Goal: Navigation & Orientation: Understand site structure

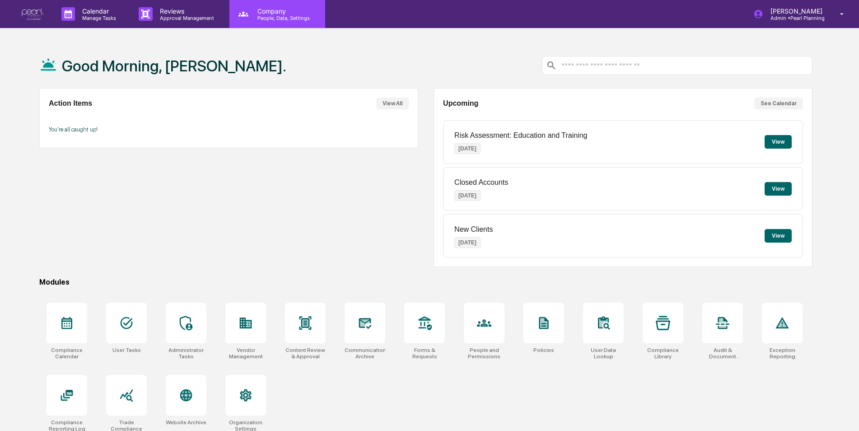
click at [272, 12] on p "Company" at bounding box center [282, 11] width 64 height 8
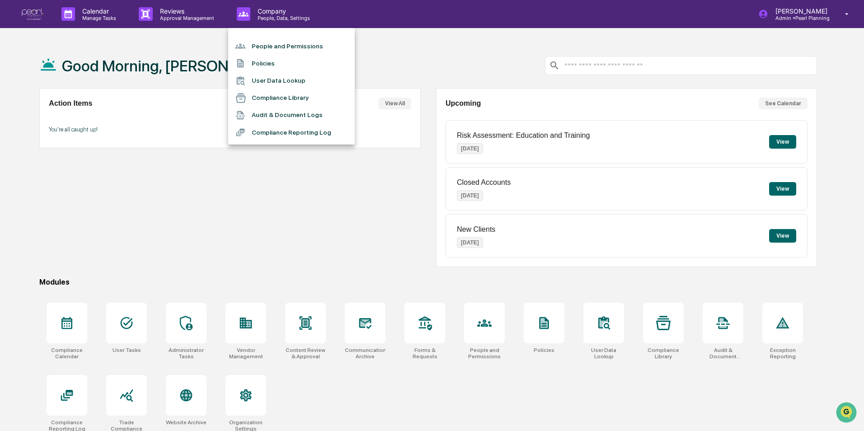
click at [272, 47] on li "People and Permissions" at bounding box center [291, 45] width 127 height 17
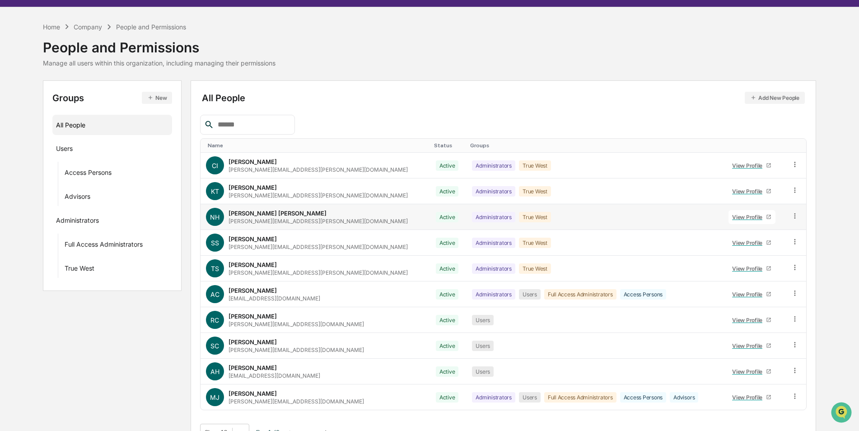
scroll to position [41, 0]
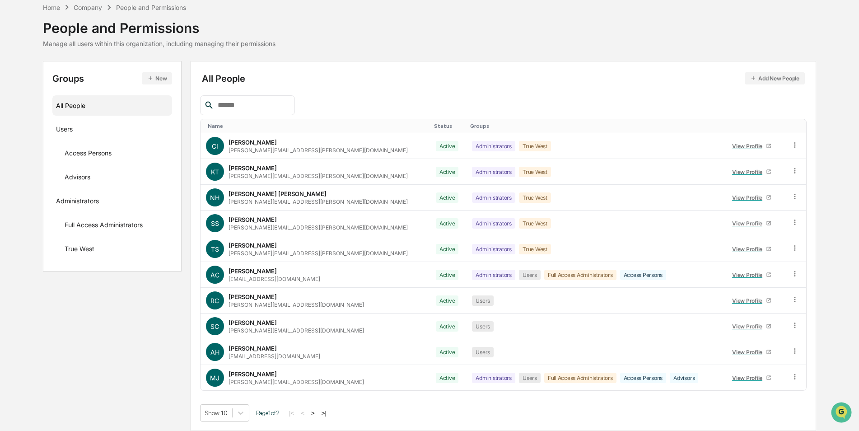
click at [318, 413] on button ">" at bounding box center [313, 413] width 9 height 8
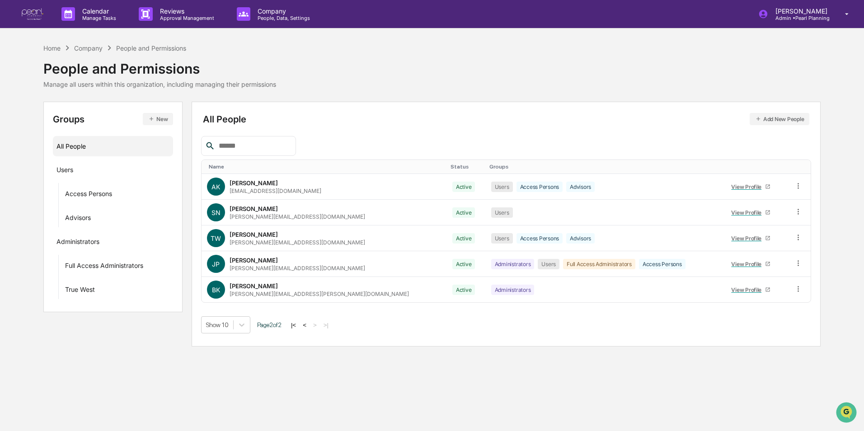
click at [53, 43] on div "Home Company People and Permissions" at bounding box center [114, 48] width 143 height 10
click at [46, 46] on div "Home" at bounding box center [51, 48] width 17 height 8
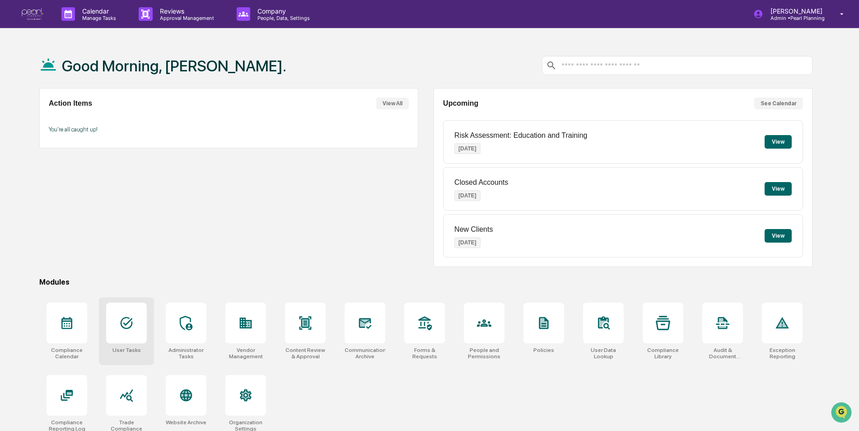
click at [118, 326] on div at bounding box center [126, 323] width 41 height 41
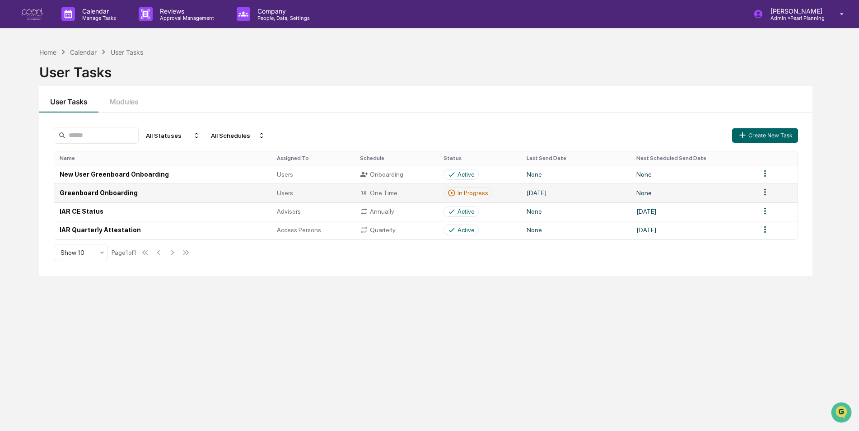
click at [135, 193] on td "Greenboard Onboarding" at bounding box center [162, 192] width 217 height 19
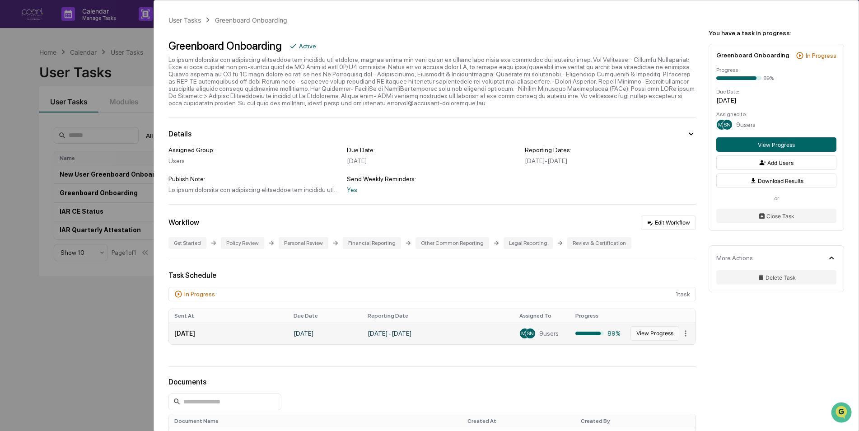
click at [660, 331] on button "View Progress" at bounding box center [655, 333] width 49 height 14
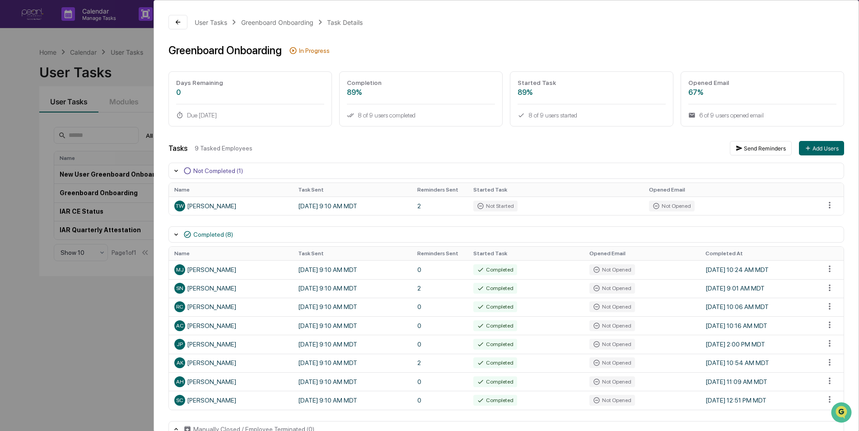
click at [116, 309] on div "User Tasks Greenboard Onboarding Task Details Greenboard Onboarding In Progress…" at bounding box center [429, 215] width 859 height 431
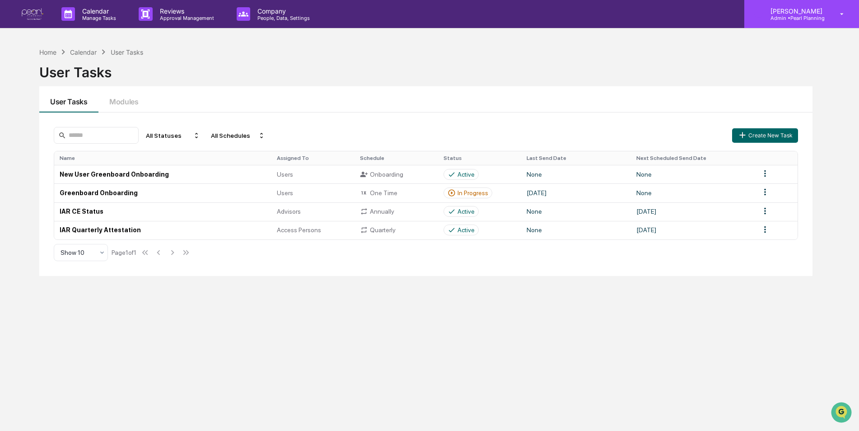
click at [806, 21] on p "Admin • Pearl Planning" at bounding box center [796, 18] width 64 height 6
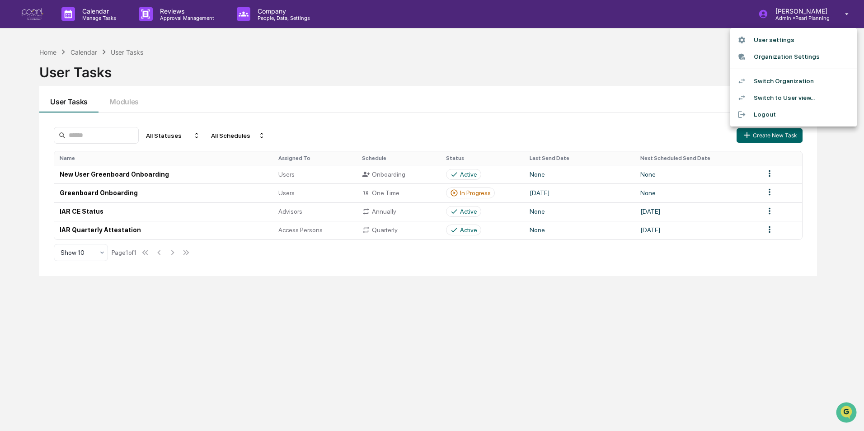
click at [779, 58] on li "Organization Settings" at bounding box center [793, 56] width 127 height 17
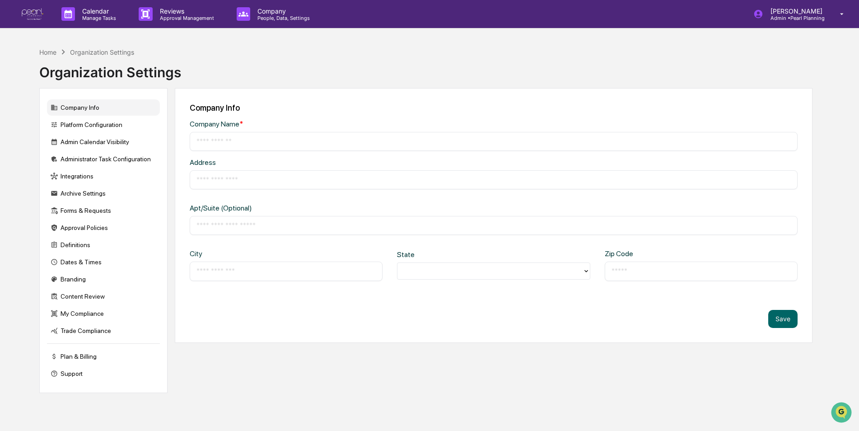
type input "**********"
type input "*********"
type input "******"
type input "*****"
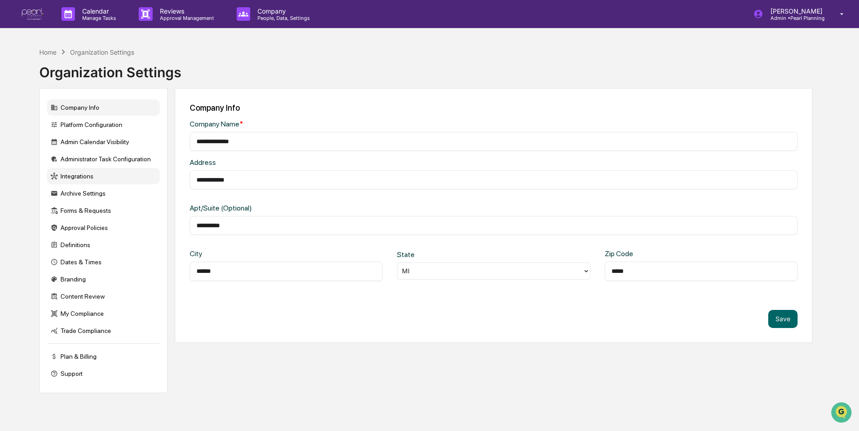
click at [70, 174] on div "Integrations" at bounding box center [103, 176] width 113 height 16
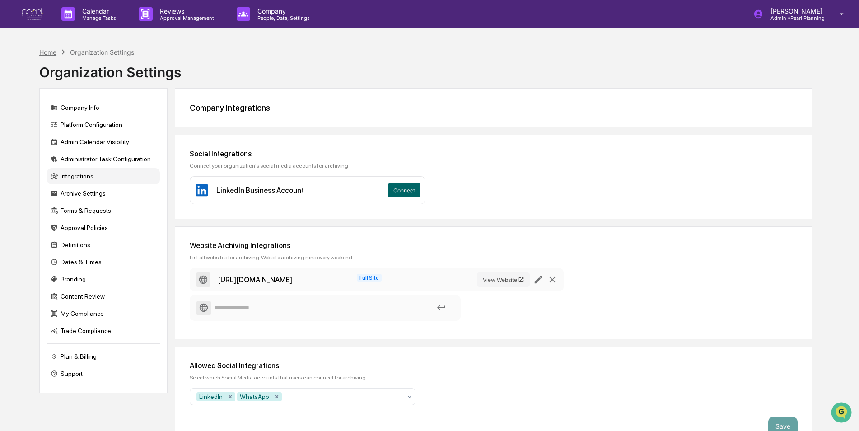
click at [50, 52] on div "Home" at bounding box center [47, 52] width 17 height 8
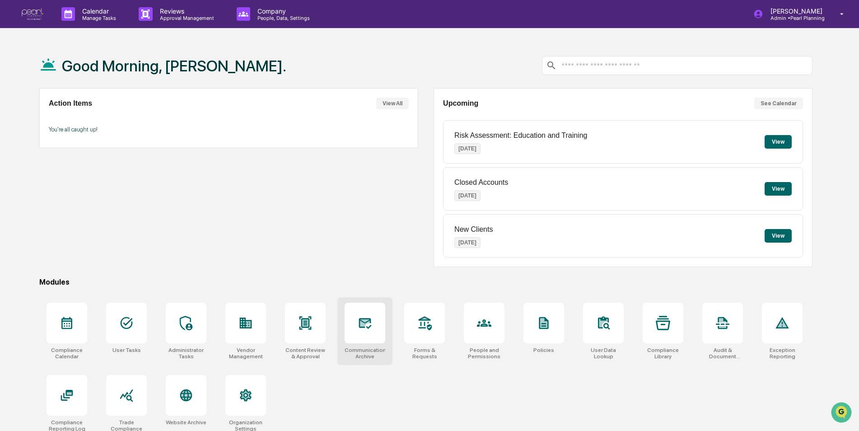
click at [365, 328] on icon at bounding box center [365, 323] width 14 height 14
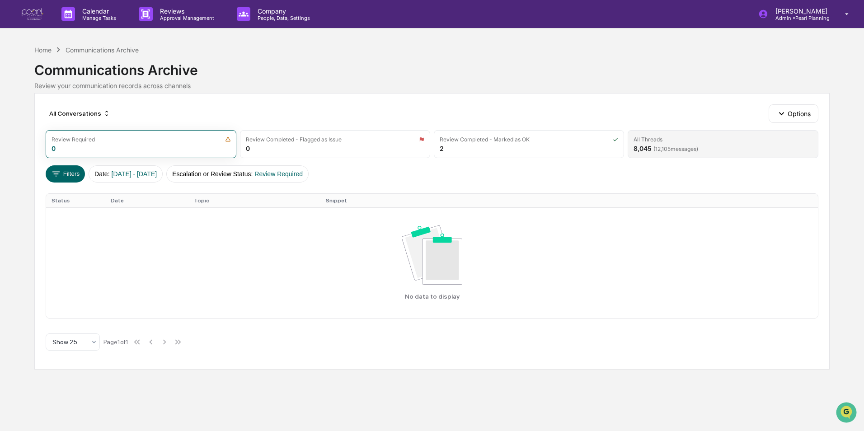
click at [669, 142] on div "All Threads" at bounding box center [722, 139] width 178 height 7
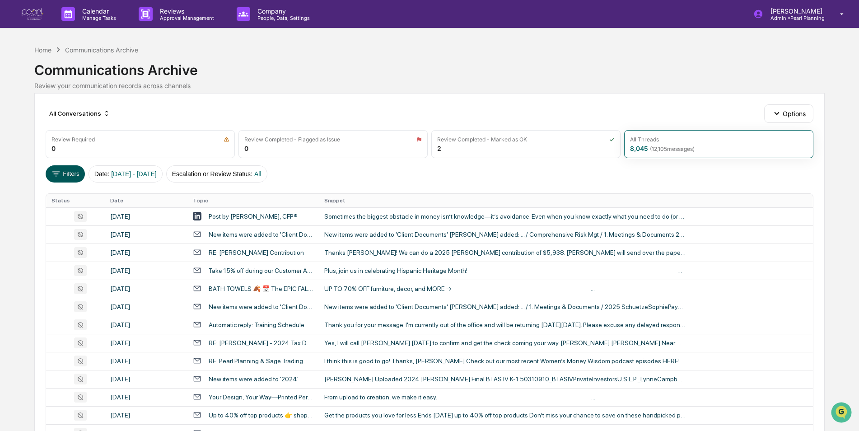
click at [66, 168] on button "Filters" at bounding box center [65, 173] width 39 height 17
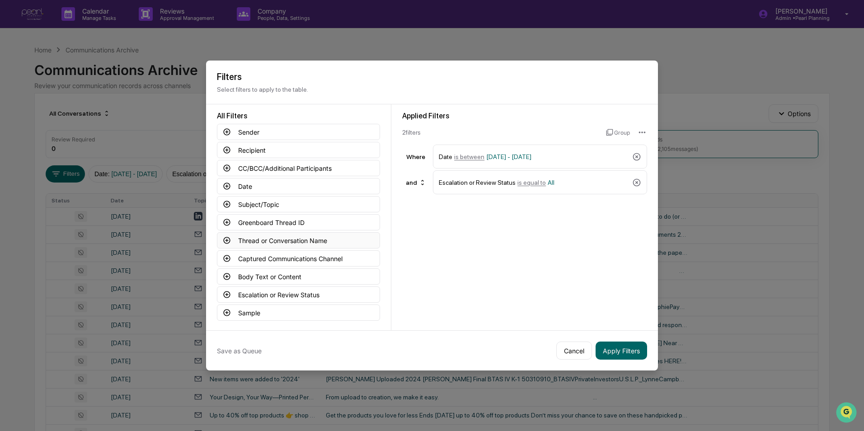
click at [262, 237] on button "Thread or Conversation Name" at bounding box center [298, 240] width 163 height 16
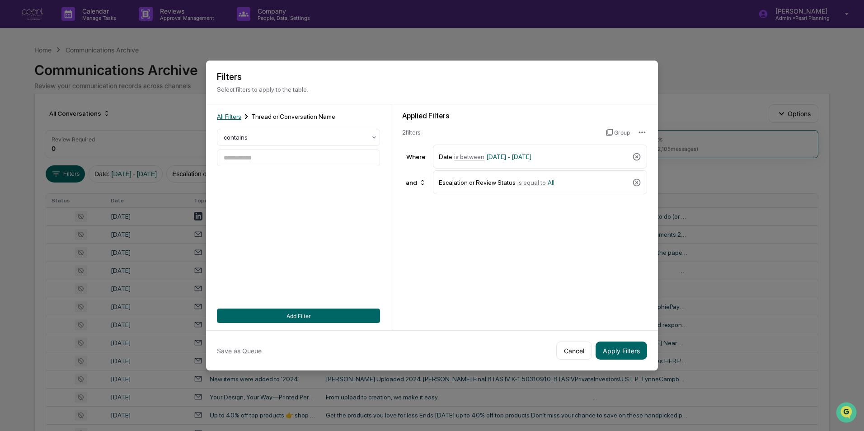
click at [224, 116] on span "All Filters" at bounding box center [229, 116] width 24 height 7
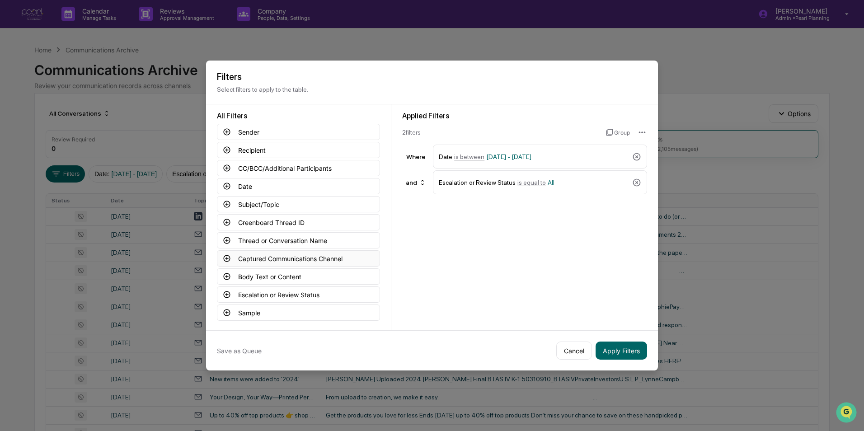
click at [265, 258] on button "Captured Communications Channel" at bounding box center [298, 258] width 163 height 16
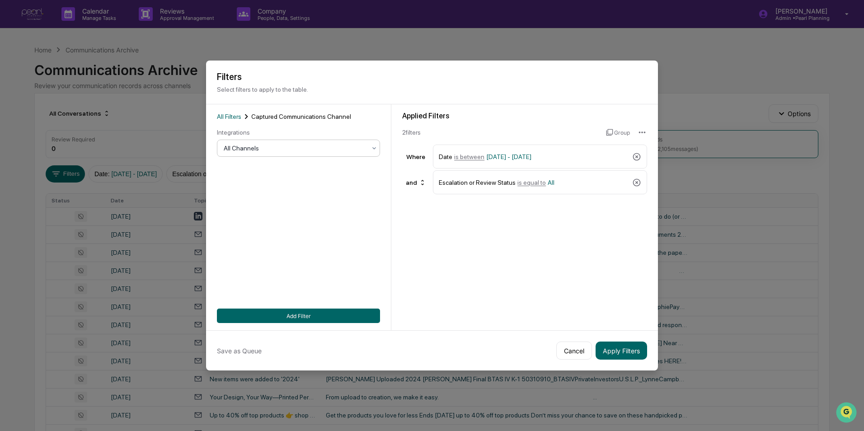
click at [272, 147] on div at bounding box center [295, 148] width 142 height 9
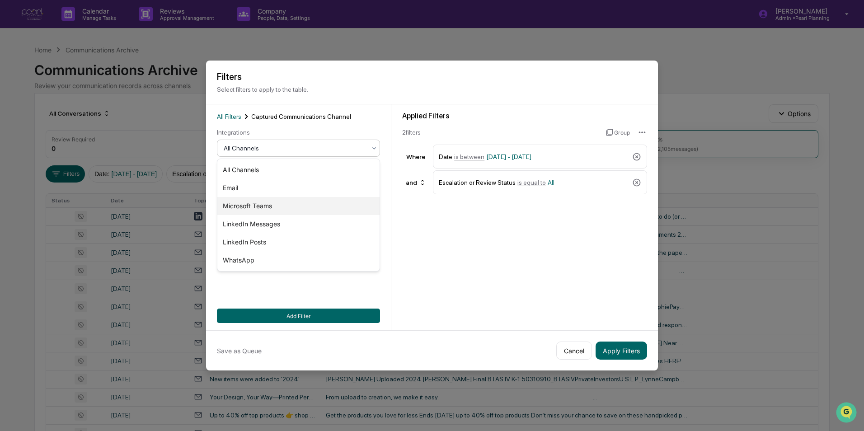
click at [263, 205] on div "Microsoft Teams" at bounding box center [298, 206] width 162 height 18
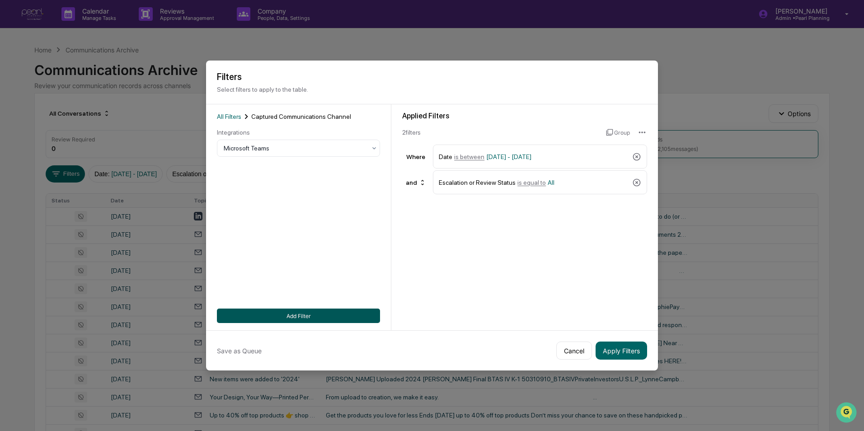
click at [284, 310] on button "Add Filter" at bounding box center [298, 316] width 163 height 14
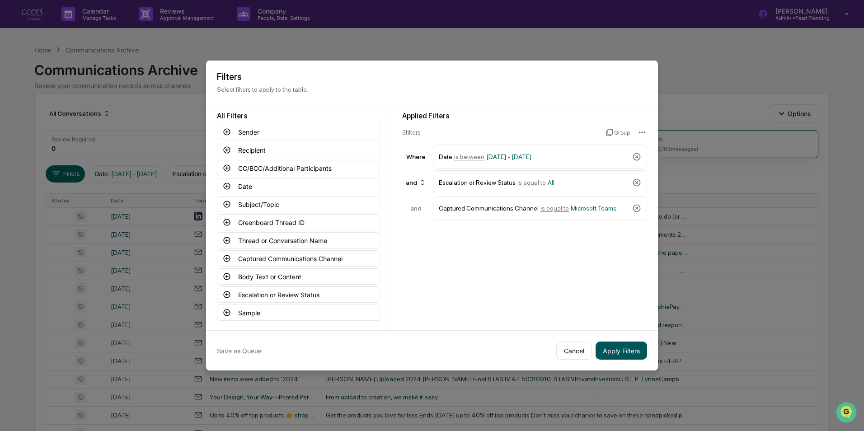
click at [629, 355] on button "Apply Filters" at bounding box center [621, 351] width 52 height 18
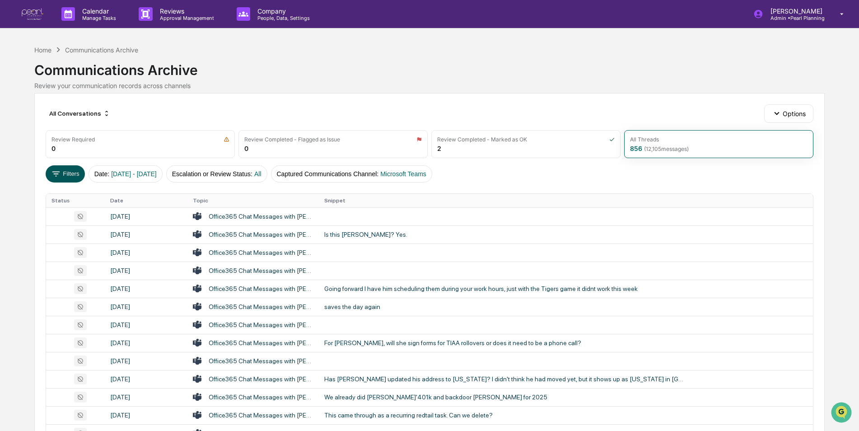
click at [66, 174] on button "Filters" at bounding box center [65, 173] width 39 height 17
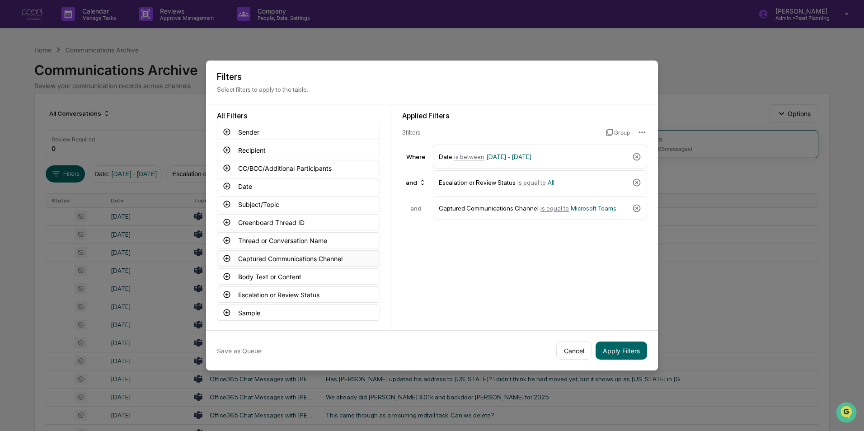
click at [250, 258] on button "Captured Communications Channel" at bounding box center [298, 258] width 163 height 16
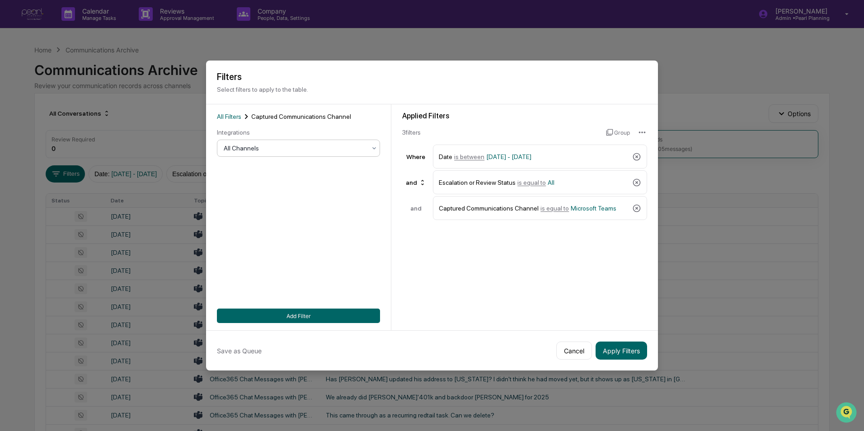
click at [281, 147] on div at bounding box center [295, 148] width 142 height 9
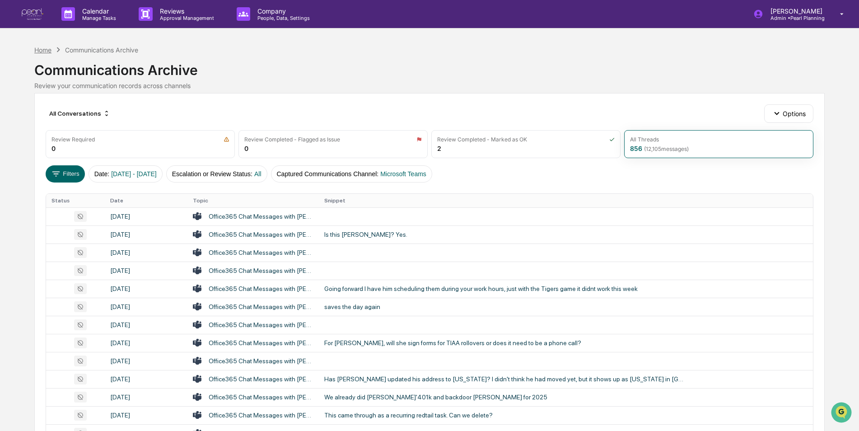
click at [44, 49] on div "Home" at bounding box center [42, 50] width 17 height 8
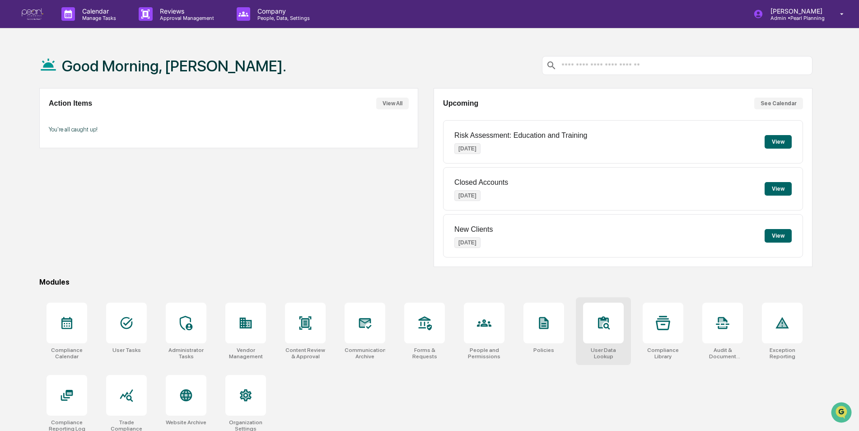
click at [600, 327] on icon at bounding box center [604, 323] width 9 height 9
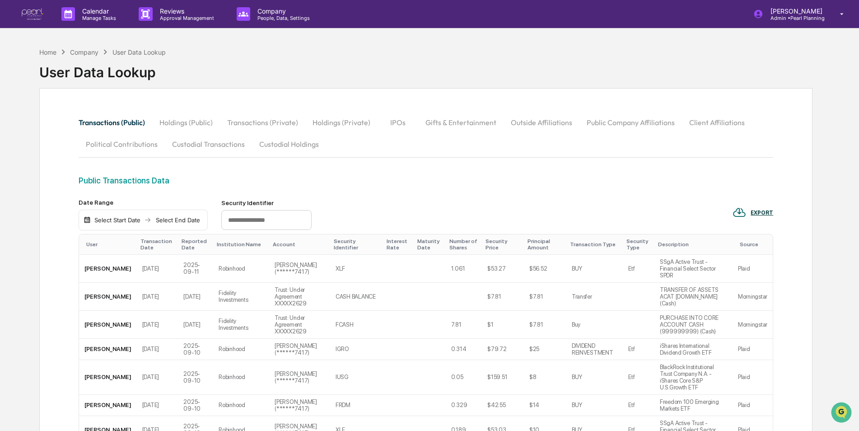
click at [206, 145] on button "Custodial Transactions" at bounding box center [208, 144] width 87 height 22
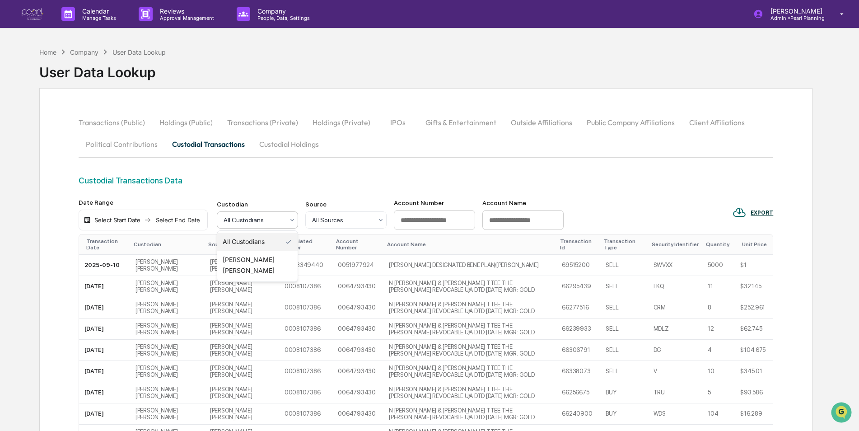
click at [268, 220] on div at bounding box center [254, 220] width 61 height 9
click at [291, 181] on div "Custodial Transactions Data" at bounding box center [426, 180] width 695 height 9
click at [44, 52] on div "Home" at bounding box center [47, 52] width 17 height 8
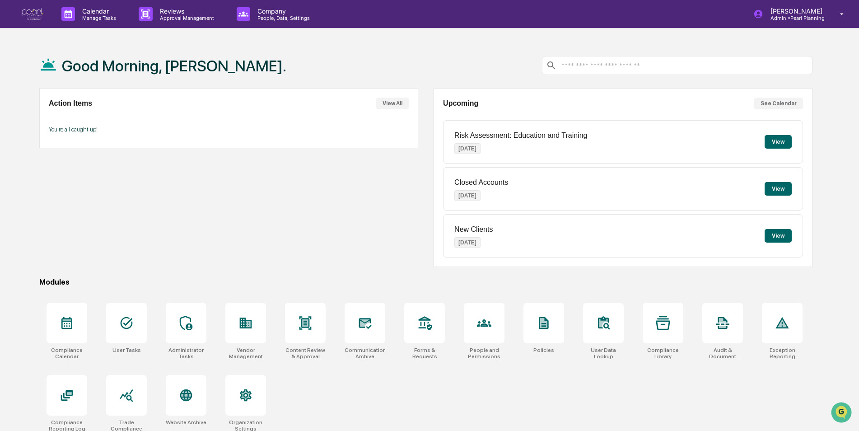
click at [300, 226] on div "Action Items View All You're all caught up!" at bounding box center [228, 177] width 379 height 179
click at [453, 54] on div "Good Morning, [PERSON_NAME]." at bounding box center [425, 65] width 773 height 45
click at [360, 226] on div "Action Items View All You're all caught up!" at bounding box center [228, 177] width 379 height 179
click at [373, 336] on div at bounding box center [365, 323] width 41 height 41
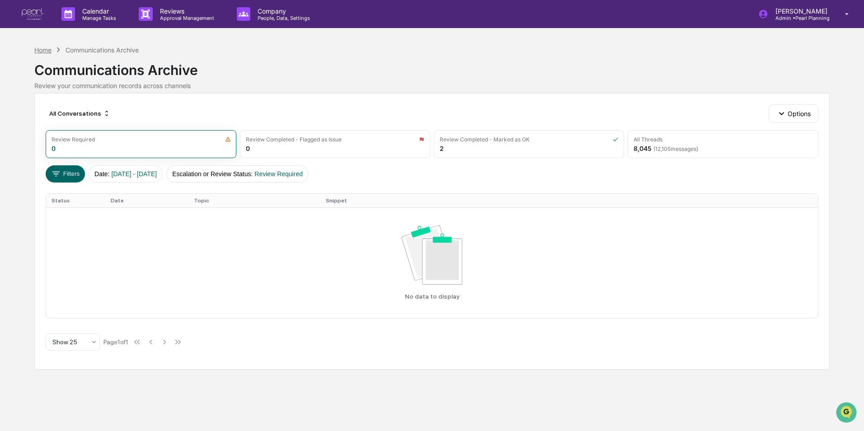
click at [42, 47] on div "Home" at bounding box center [42, 50] width 17 height 8
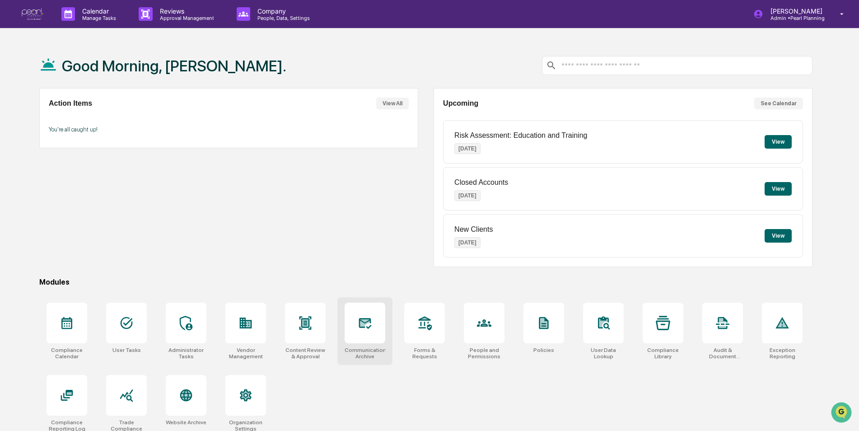
click at [367, 336] on div at bounding box center [365, 323] width 41 height 41
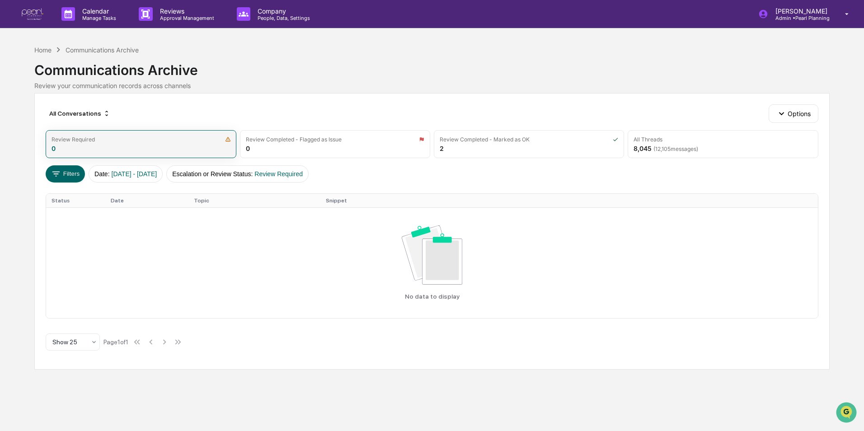
click at [114, 142] on div "Review Required" at bounding box center [141, 139] width 178 height 7
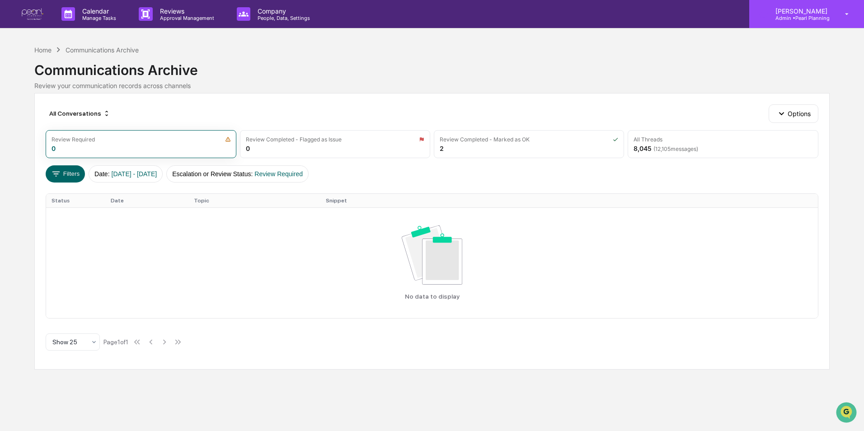
click at [819, 20] on p "Admin • Pearl Planning" at bounding box center [800, 18] width 64 height 6
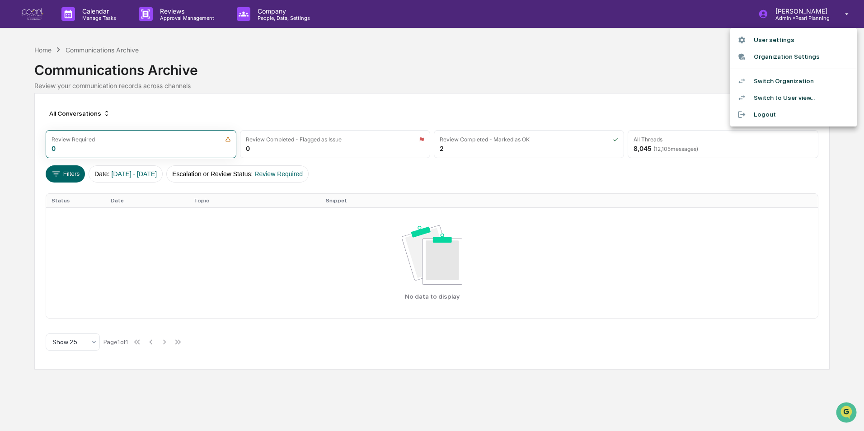
click at [796, 79] on li "Switch Organization" at bounding box center [793, 81] width 127 height 17
